Goal: Task Accomplishment & Management: Use online tool/utility

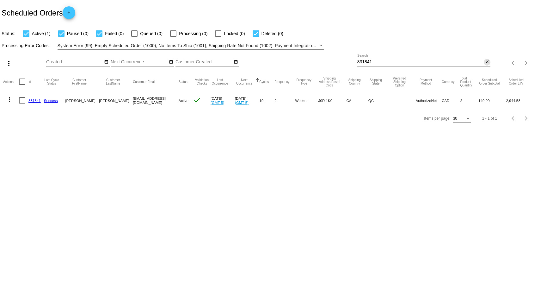
click at [486, 63] on mat-icon "close" at bounding box center [487, 61] width 4 height 5
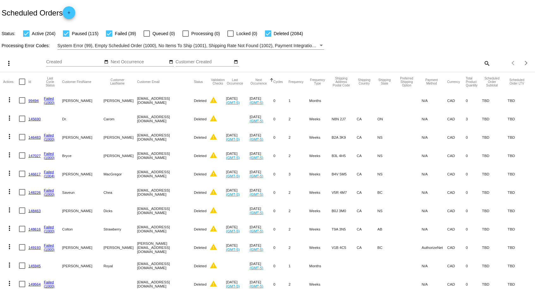
click at [487, 66] on mat-icon "search" at bounding box center [487, 63] width 8 height 10
click at [448, 64] on input "Search" at bounding box center [425, 61] width 134 height 5
paste input "[EMAIL_ADDRESS][DOMAIN_NAME]"
type input "[EMAIL_ADDRESS][DOMAIN_NAME]"
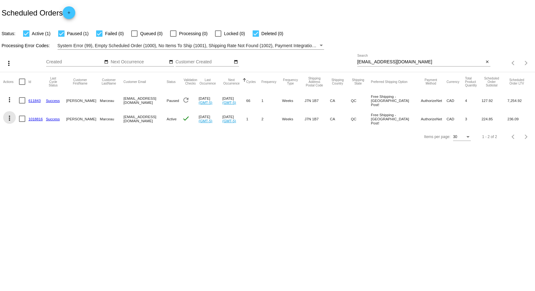
click at [6, 119] on mat-icon "more_vert" at bounding box center [10, 118] width 8 height 8
click at [17, 163] on button "cached Process Now" at bounding box center [34, 163] width 63 height 15
drag, startPoint x: 222, startPoint y: 116, endPoint x: 247, endPoint y: 115, distance: 25.0
click at [246, 115] on mat-cell "Oct 14 2025 (GMT-5)" at bounding box center [234, 119] width 24 height 18
click at [235, 174] on body "Scheduled Orders add Status: Active (1) Paused (1) Failed (0) Queued (0) Proces…" at bounding box center [267, 145] width 535 height 291
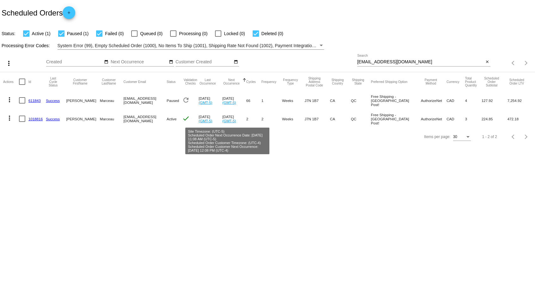
drag, startPoint x: 221, startPoint y: 116, endPoint x: 253, endPoint y: 126, distance: 33.8
click at [253, 126] on mat-row "more_vert 1018816 Success Francois Marceau ffrankcool@gmail.com Active check Se…" at bounding box center [267, 119] width 529 height 18
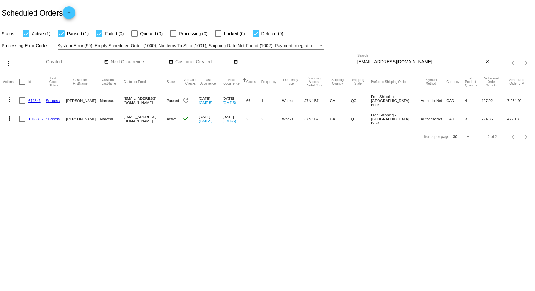
click at [241, 156] on body "Scheduled Orders add Status: Active (1) Paused (1) Failed (0) Queued (0) Proces…" at bounding box center [267, 145] width 535 height 291
drag, startPoint x: 220, startPoint y: 115, endPoint x: 260, endPoint y: 129, distance: 42.2
click at [242, 121] on mat-row "more_vert 1018816 Success Francois Marceau ffrankcool@gmail.com Active check Se…" at bounding box center [267, 119] width 529 height 18
click at [282, 204] on body "Scheduled Orders add Status: Active (1) Paused (1) Failed (0) Queued (0) Proces…" at bounding box center [267, 145] width 535 height 291
